Goal: Information Seeking & Learning: Find specific fact

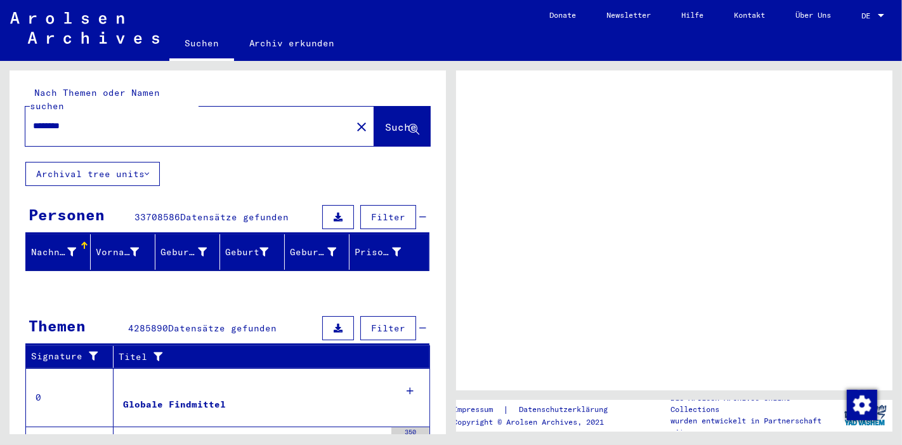
click at [397, 121] on button "Suche" at bounding box center [402, 126] width 56 height 39
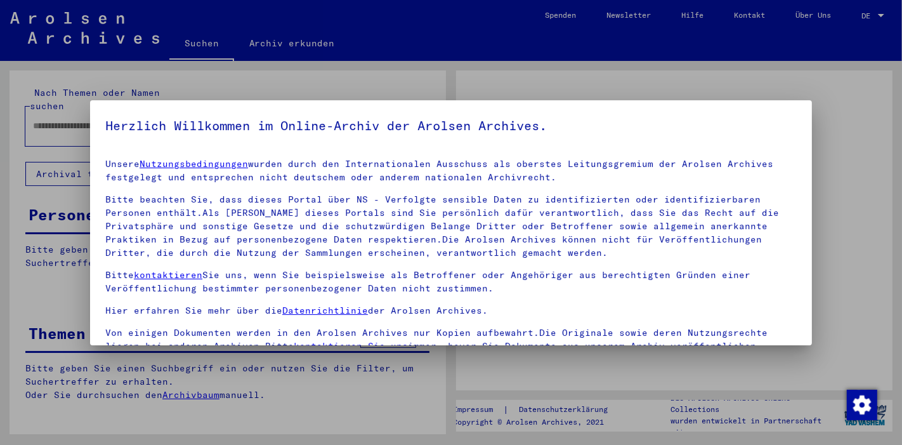
type input "********"
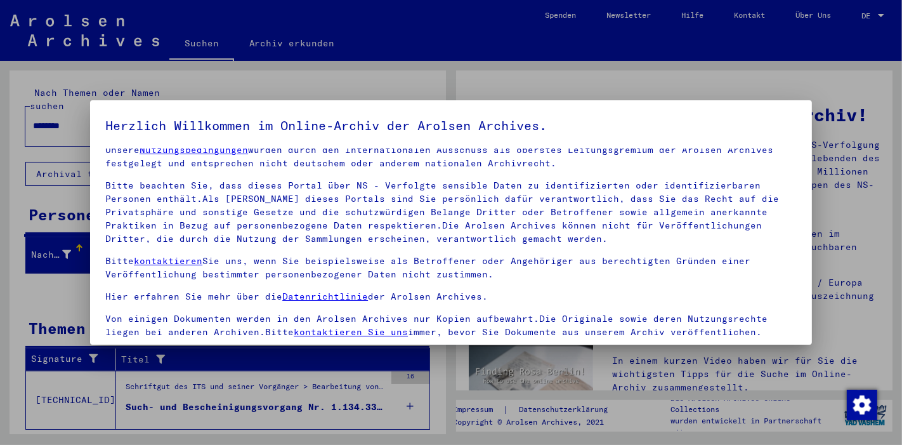
scroll to position [108, 0]
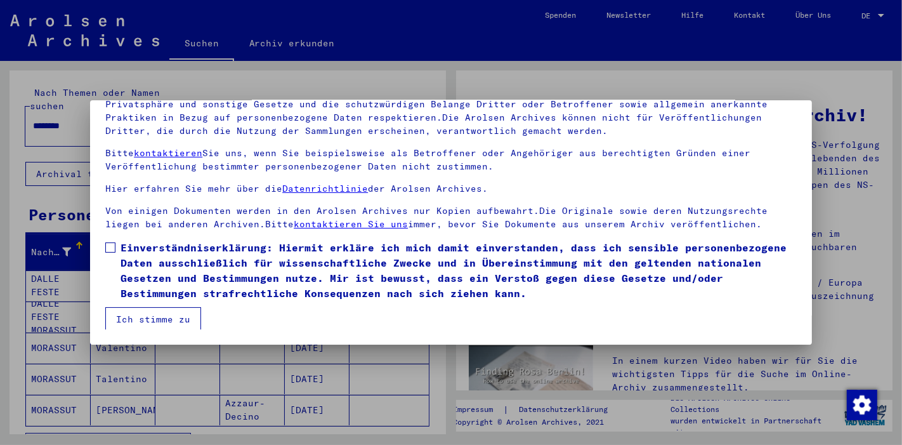
drag, startPoint x: 109, startPoint y: 242, endPoint x: 120, endPoint y: 242, distance: 11.4
click at [109, 242] on span at bounding box center [110, 247] width 10 height 10
click at [172, 310] on button "Ich stimme zu" at bounding box center [153, 319] width 96 height 24
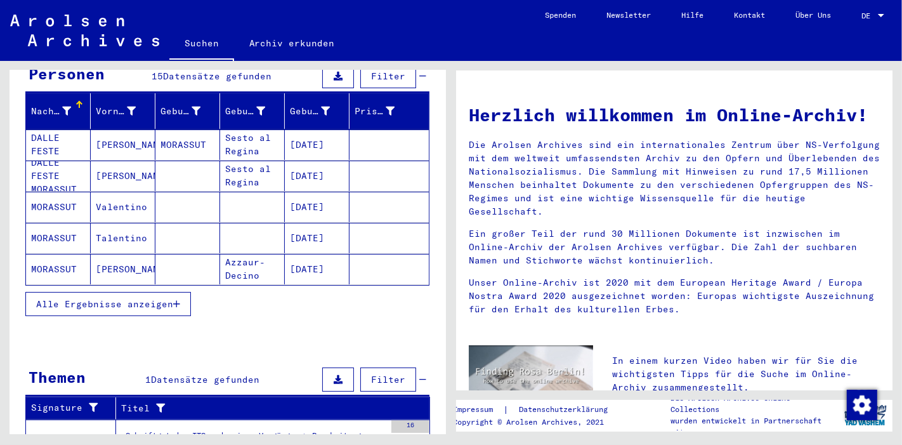
click at [178, 292] on button "Alle Ergebnisse anzeigen" at bounding box center [108, 304] width 166 height 24
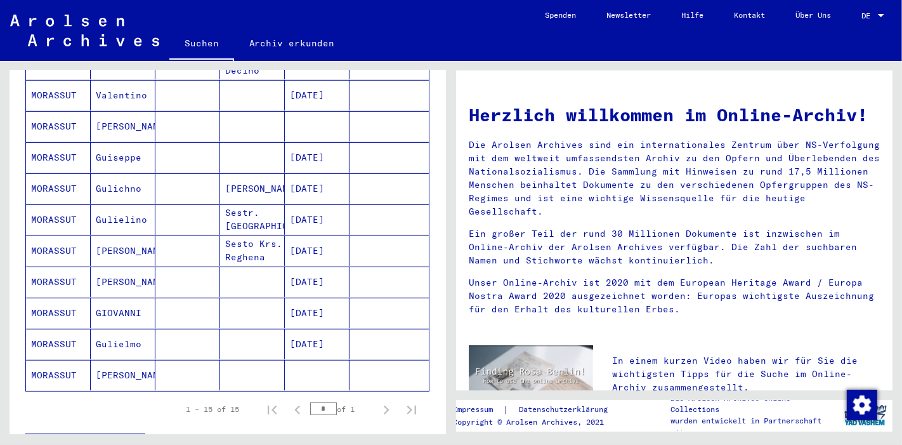
scroll to position [423, 0]
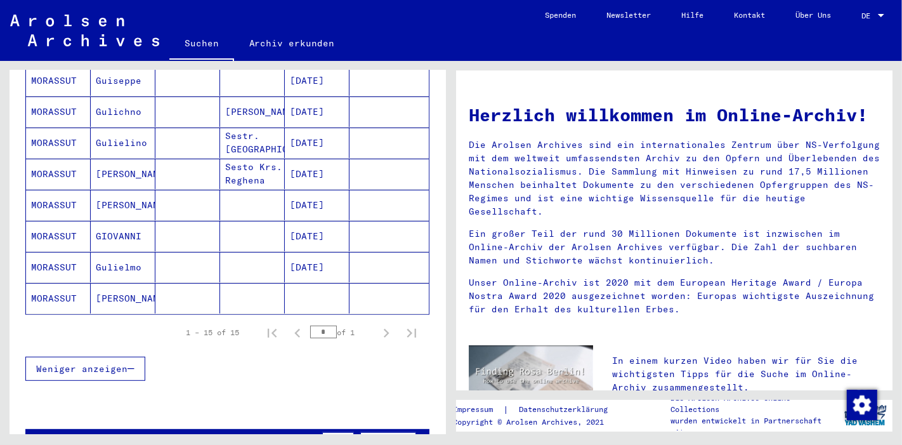
click at [56, 283] on mat-cell "MORASSUT" at bounding box center [58, 298] width 65 height 30
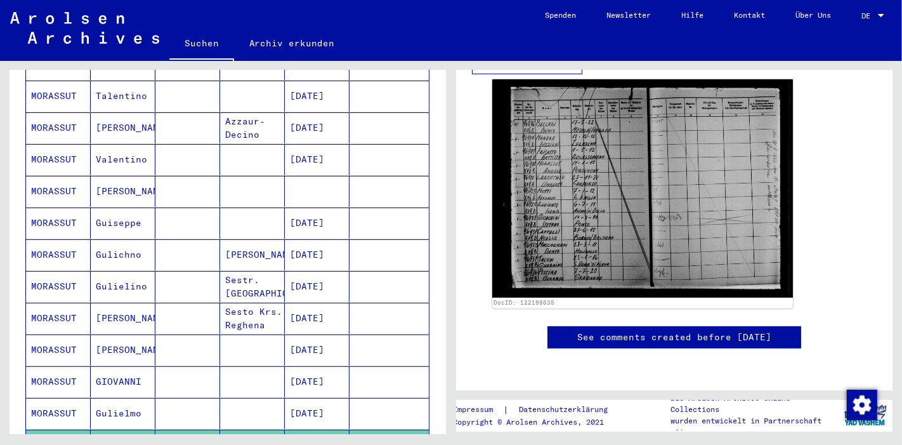
scroll to position [355, 0]
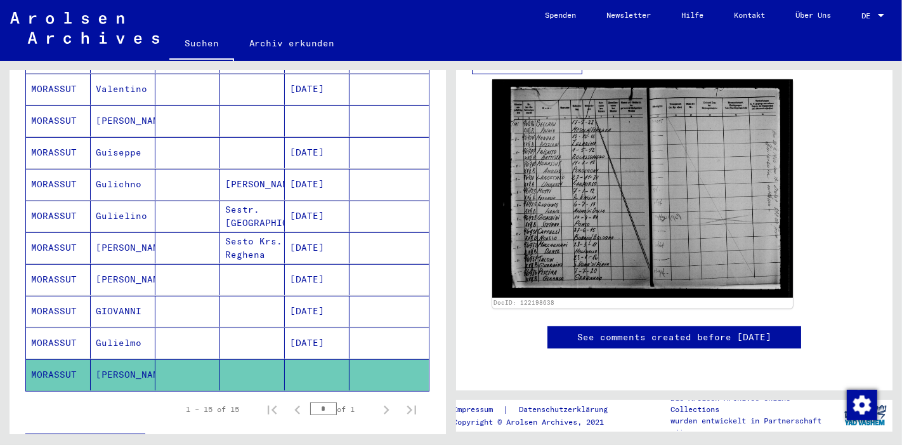
click at [111, 296] on mat-cell "GIOVANNI" at bounding box center [123, 311] width 65 height 31
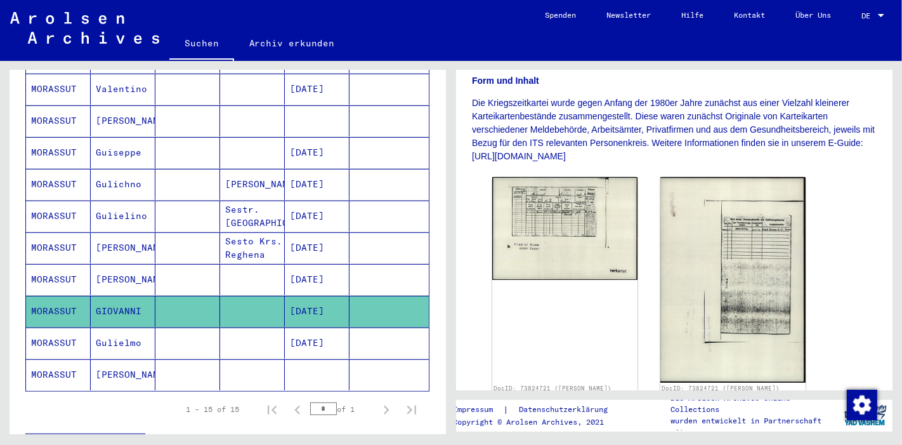
scroll to position [211, 0]
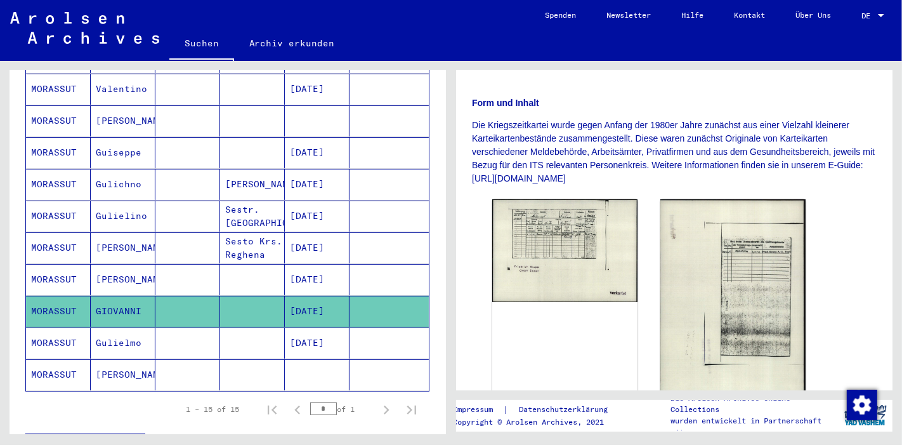
click at [112, 264] on mat-cell "[PERSON_NAME]" at bounding box center [123, 279] width 65 height 31
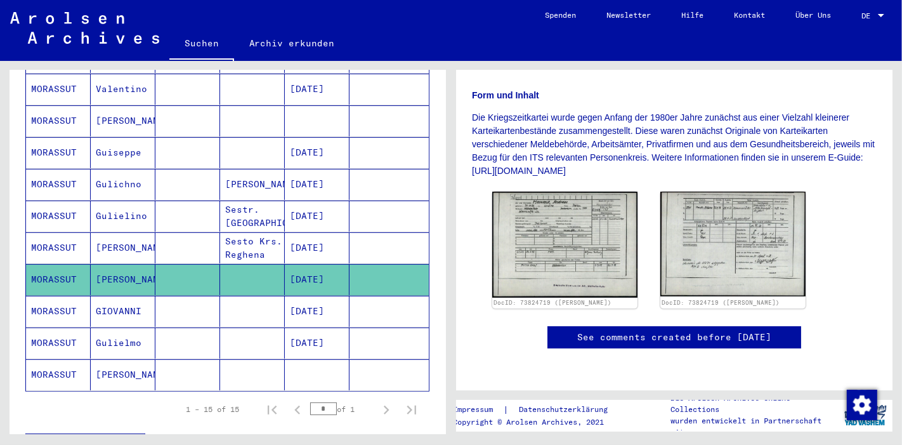
scroll to position [282, 0]
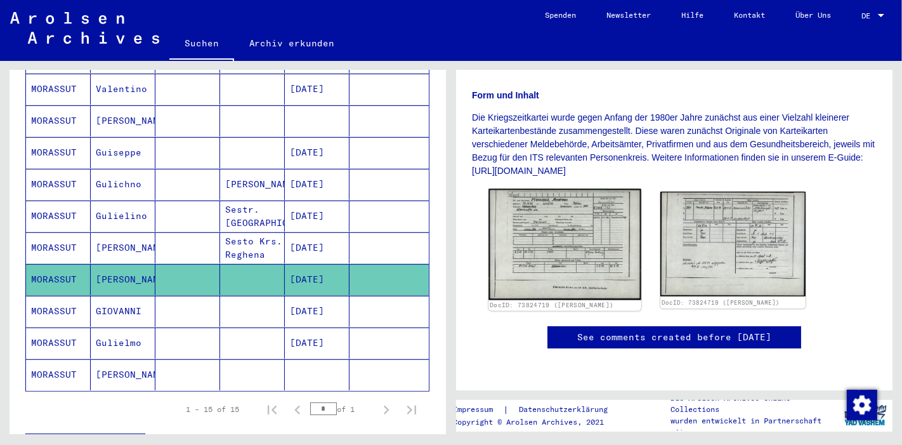
click at [598, 192] on img at bounding box center [565, 244] width 152 height 111
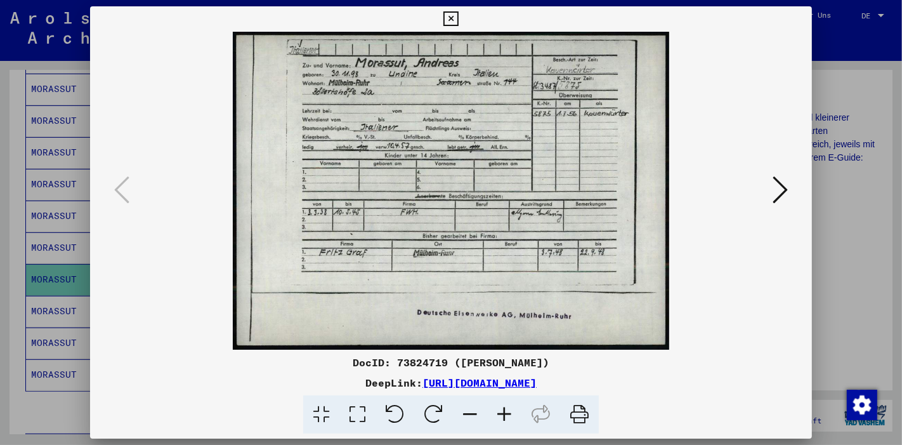
click at [455, 23] on icon at bounding box center [451, 18] width 15 height 15
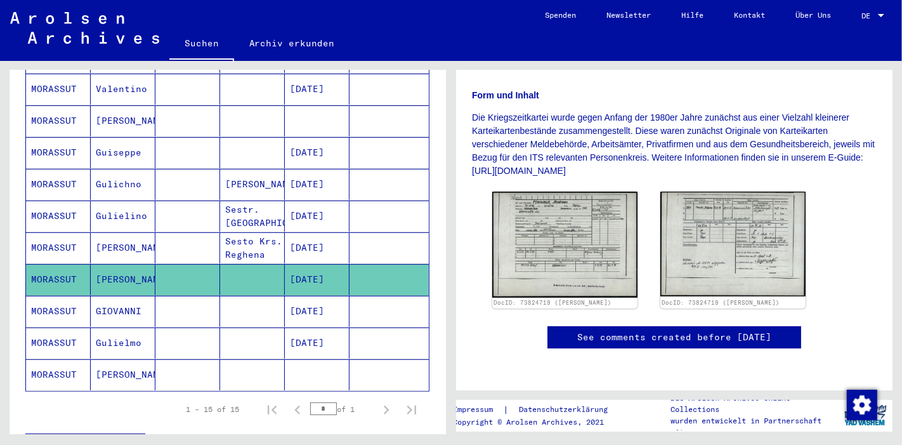
click at [128, 201] on mat-cell "Gulielino" at bounding box center [123, 216] width 65 height 31
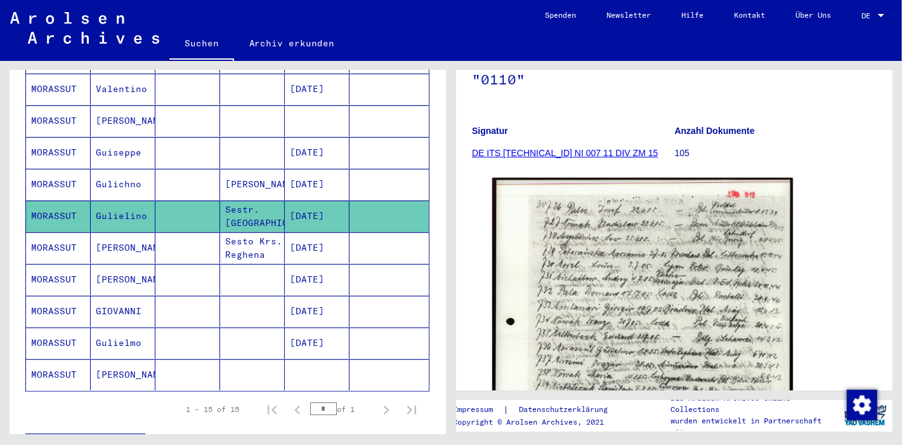
scroll to position [352, 0]
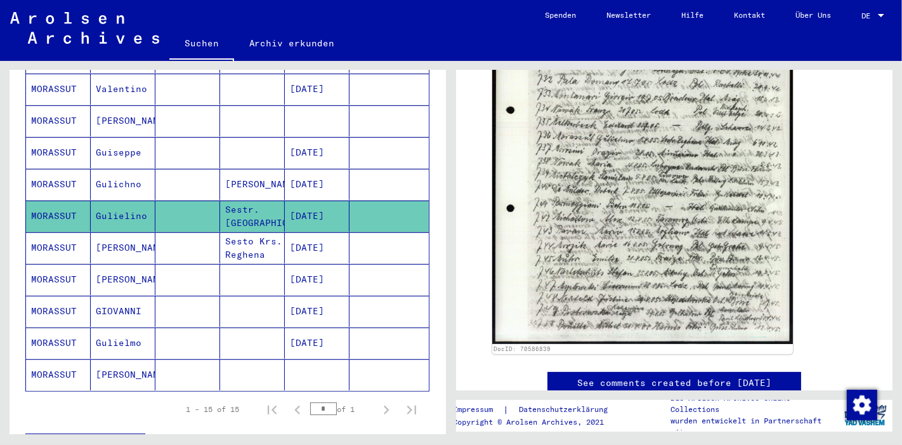
click at [133, 169] on mat-cell "Gulichno" at bounding box center [123, 184] width 65 height 31
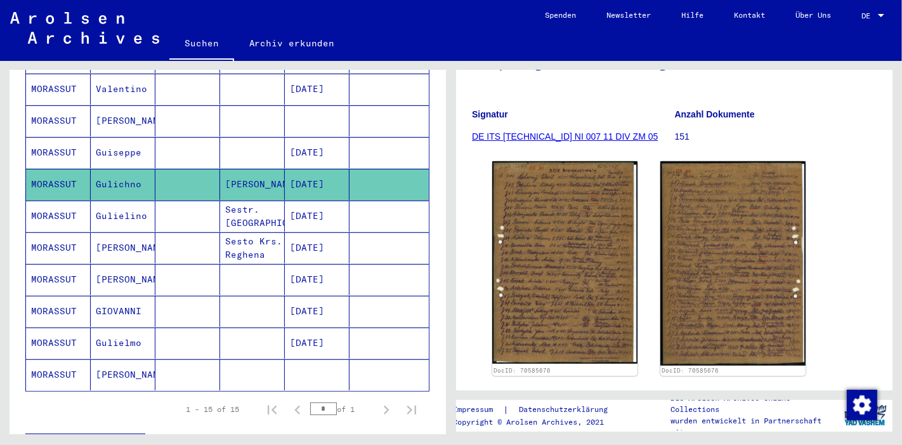
scroll to position [141, 0]
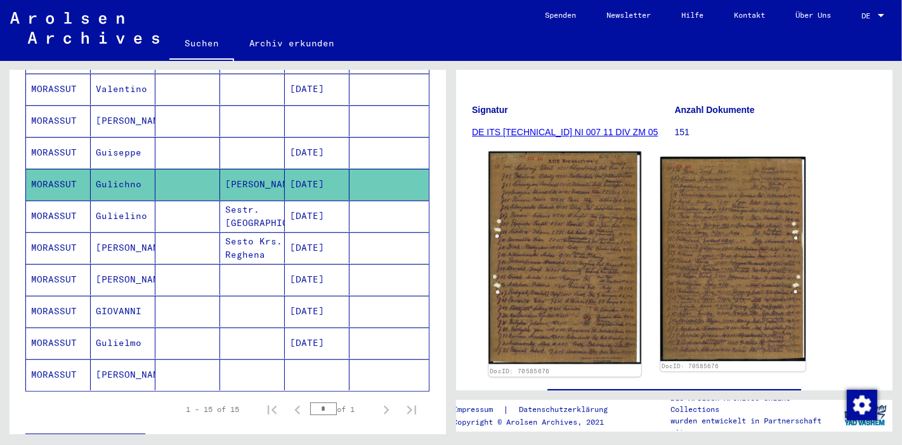
click at [561, 220] on img at bounding box center [565, 258] width 152 height 213
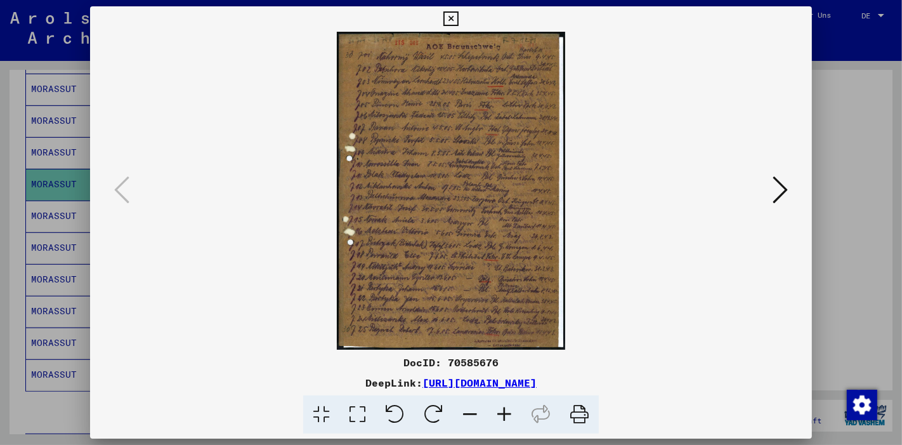
click at [452, 19] on icon at bounding box center [451, 18] width 15 height 15
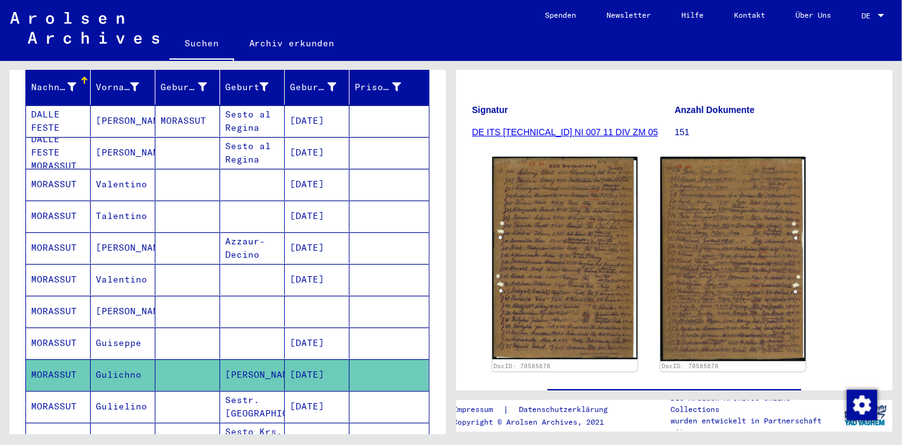
scroll to position [144, 0]
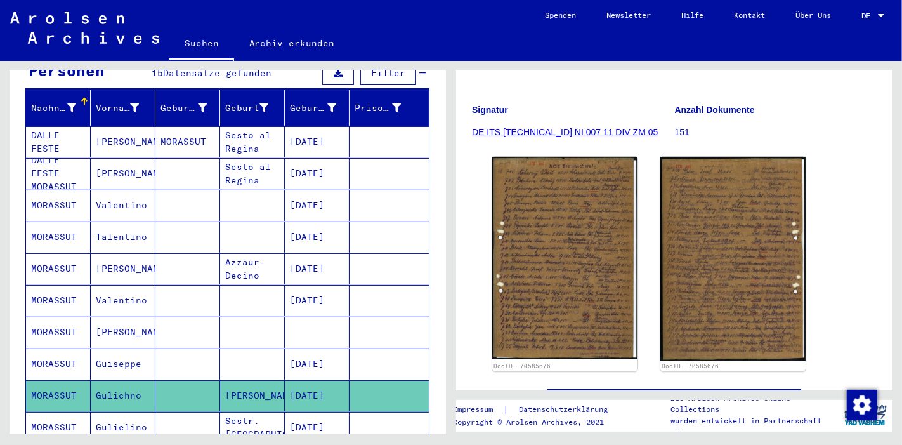
click at [130, 190] on mat-cell "Valentino" at bounding box center [123, 205] width 65 height 31
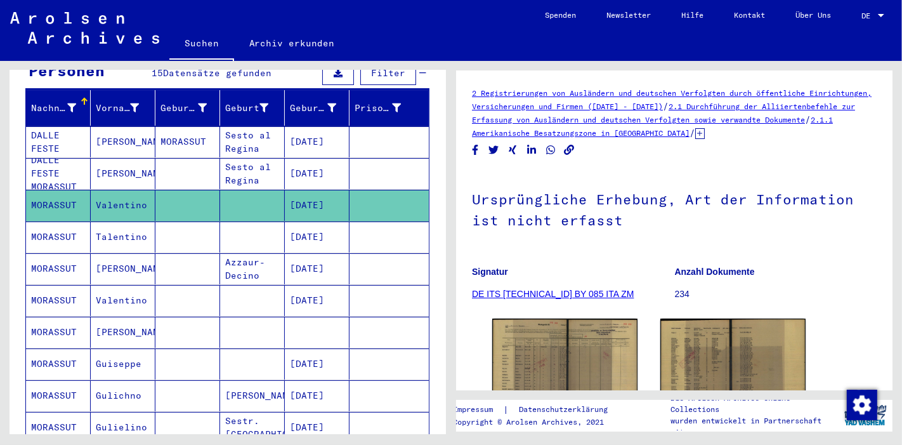
scroll to position [211, 0]
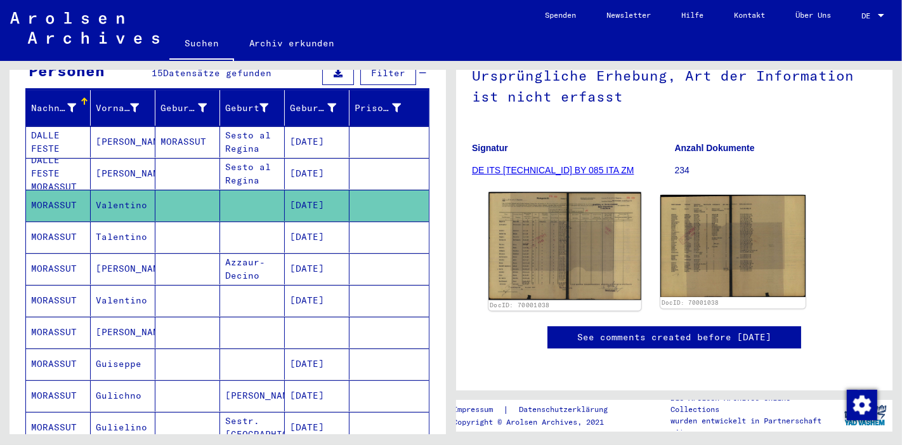
click at [571, 192] on img at bounding box center [565, 246] width 152 height 108
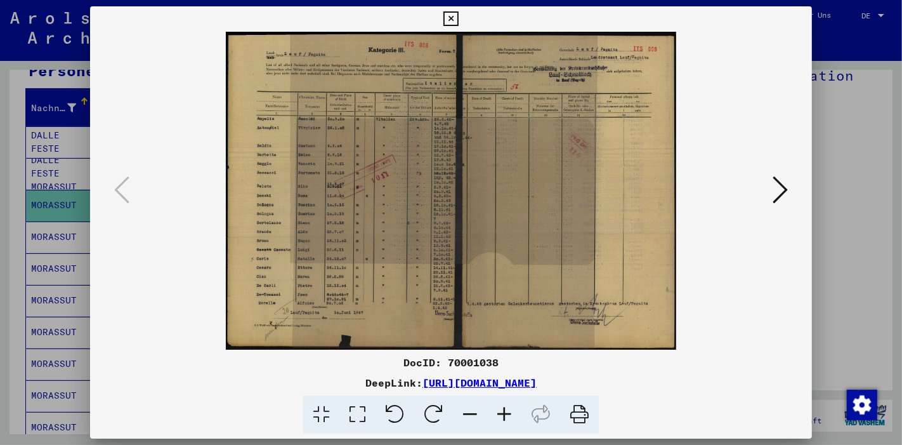
click at [455, 20] on icon at bounding box center [451, 18] width 15 height 15
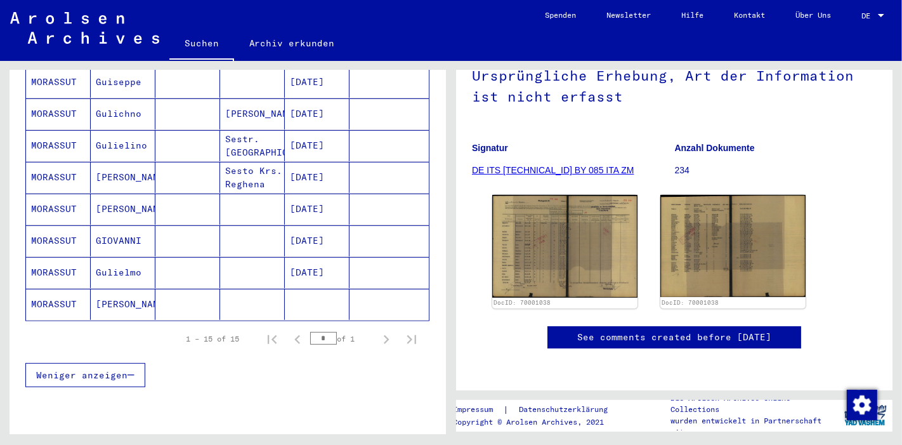
scroll to position [496, 0]
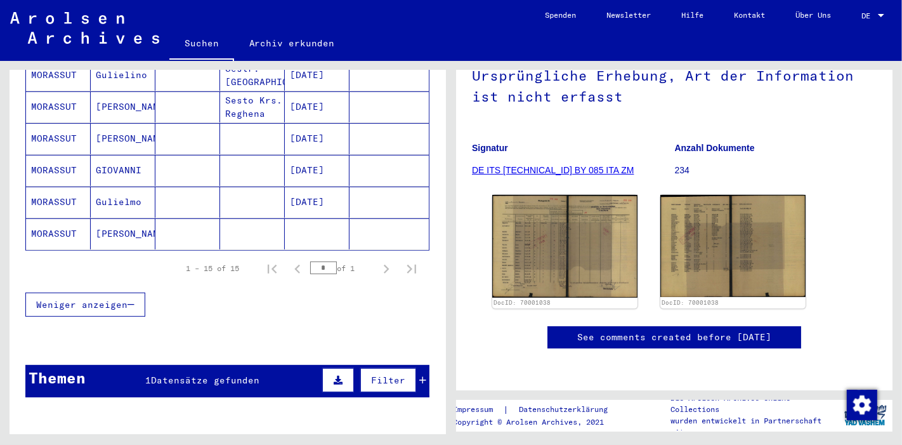
click at [98, 218] on mat-cell "[PERSON_NAME]" at bounding box center [123, 233] width 65 height 31
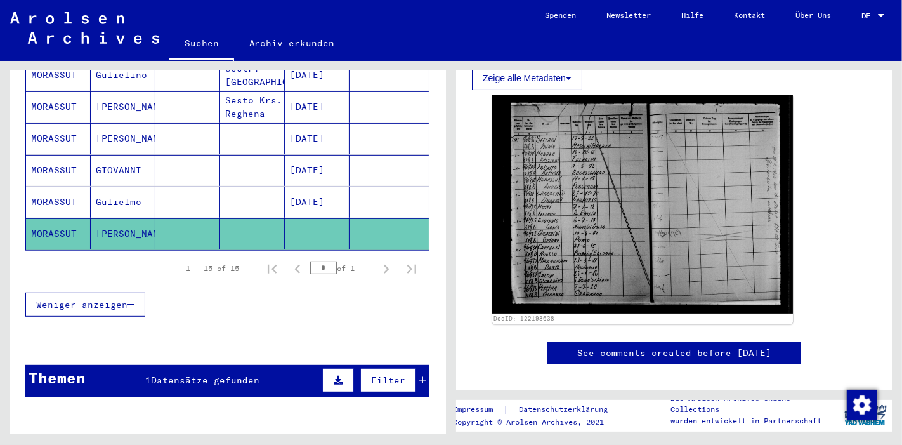
scroll to position [282, 0]
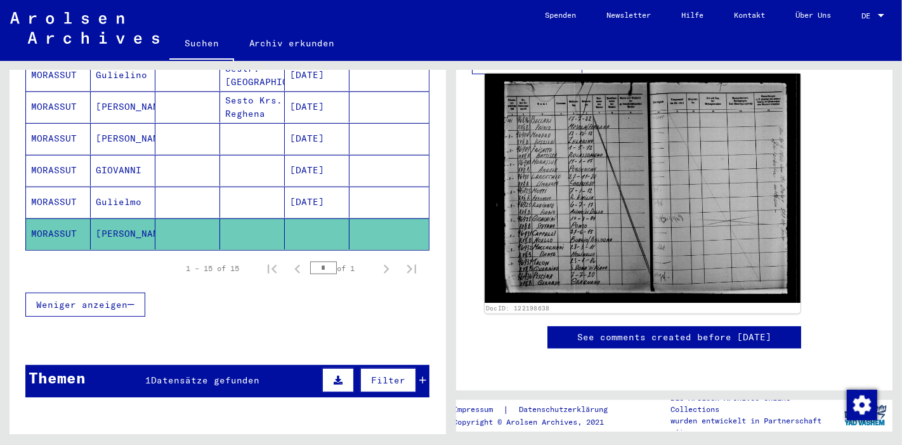
click at [642, 225] on img at bounding box center [643, 188] width 316 height 229
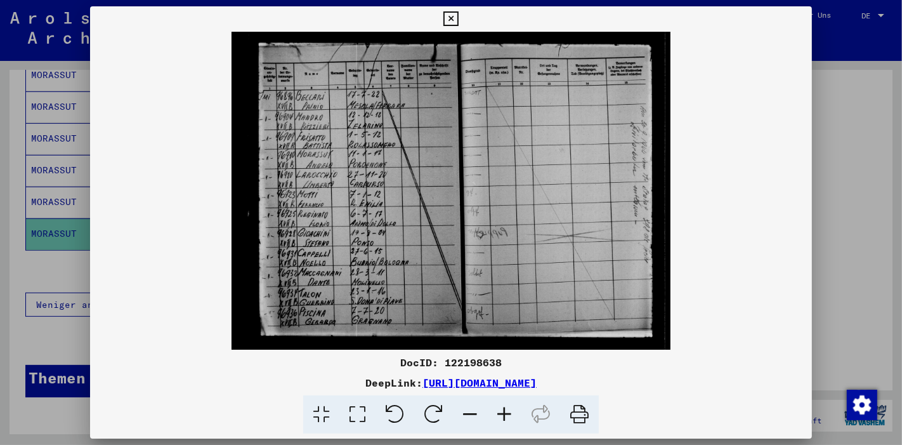
click at [454, 20] on icon at bounding box center [451, 18] width 15 height 15
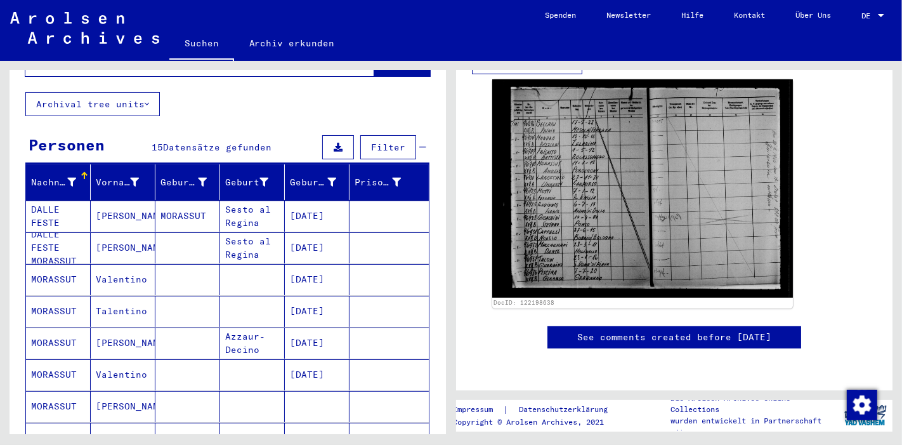
scroll to position [0, 0]
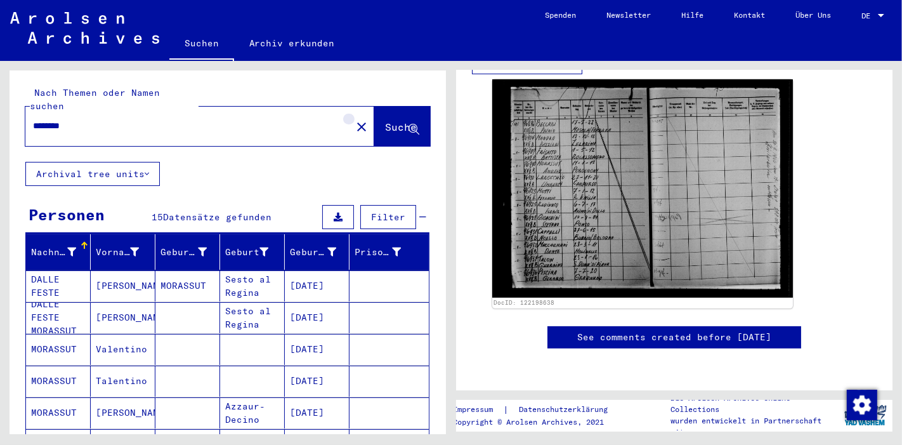
click at [354, 119] on mat-icon "close" at bounding box center [361, 126] width 15 height 15
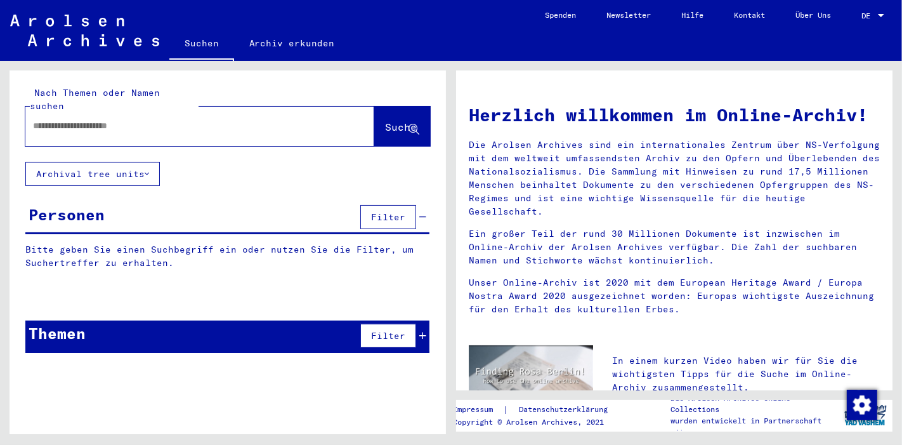
drag, startPoint x: 248, startPoint y: 119, endPoint x: 212, endPoint y: 120, distance: 36.2
click at [214, 121] on div at bounding box center [180, 126] width 311 height 29
type input "********"
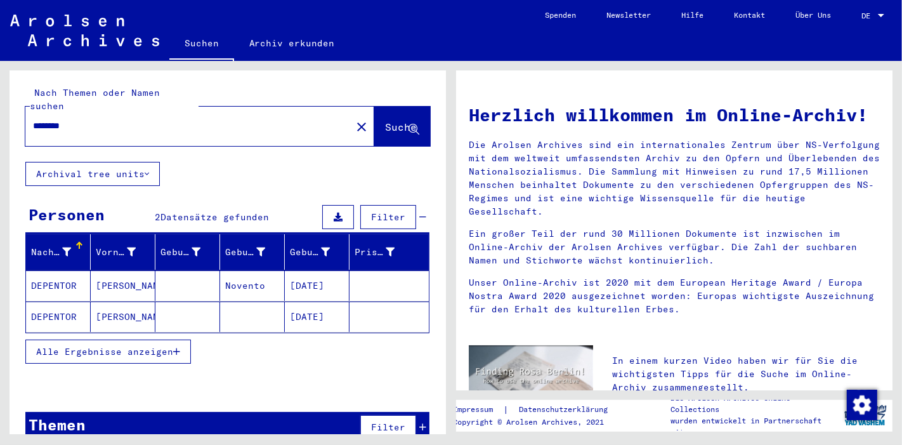
click at [116, 301] on mat-cell "[PERSON_NAME]" at bounding box center [123, 316] width 65 height 30
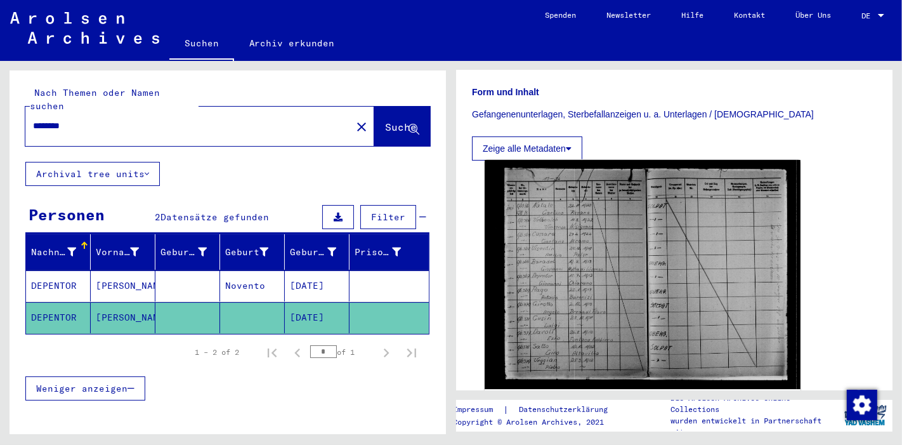
scroll to position [282, 0]
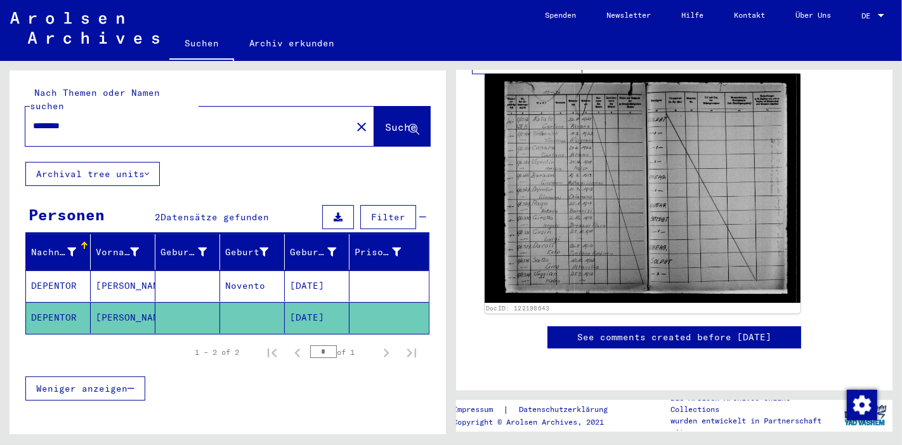
click at [590, 164] on img at bounding box center [643, 188] width 316 height 229
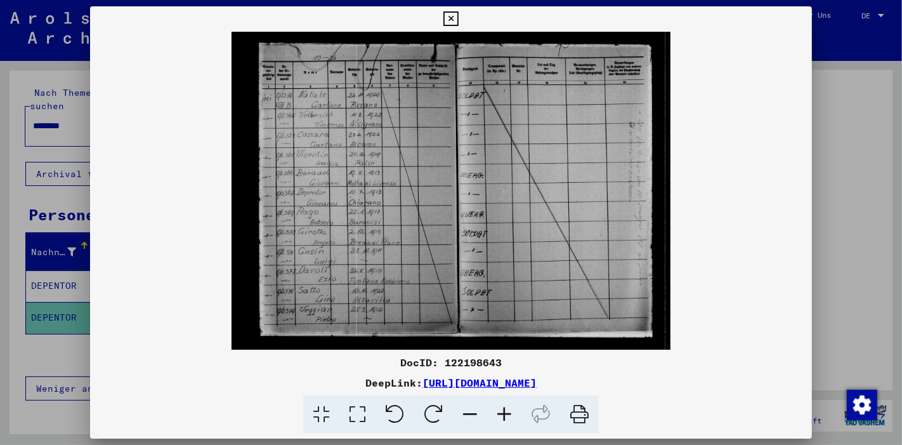
click at [453, 18] on icon at bounding box center [451, 18] width 15 height 15
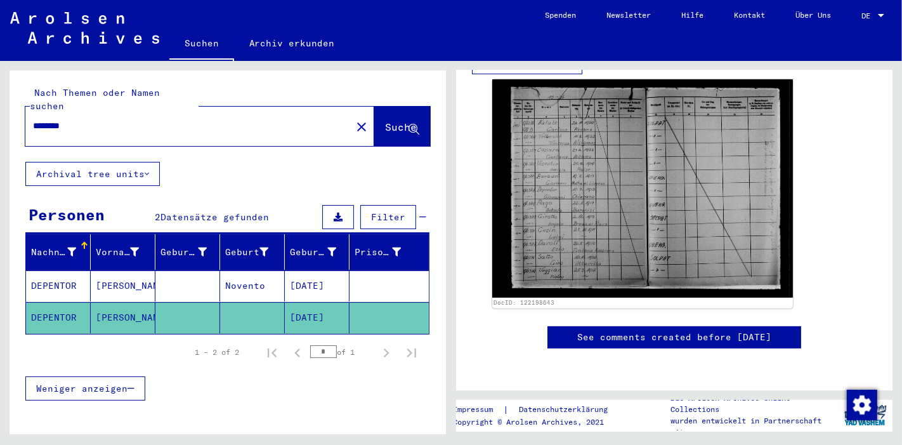
click at [91, 270] on mat-cell "[PERSON_NAME]" at bounding box center [123, 285] width 65 height 31
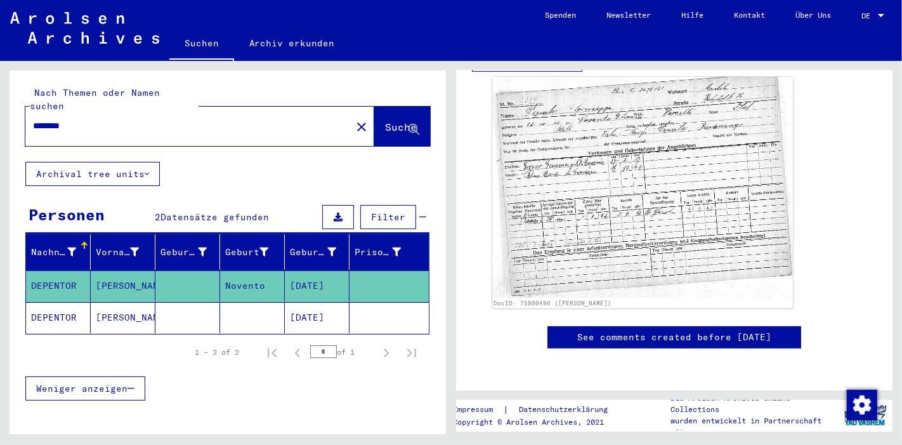
scroll to position [564, 0]
